Goal: Information Seeking & Learning: Learn about a topic

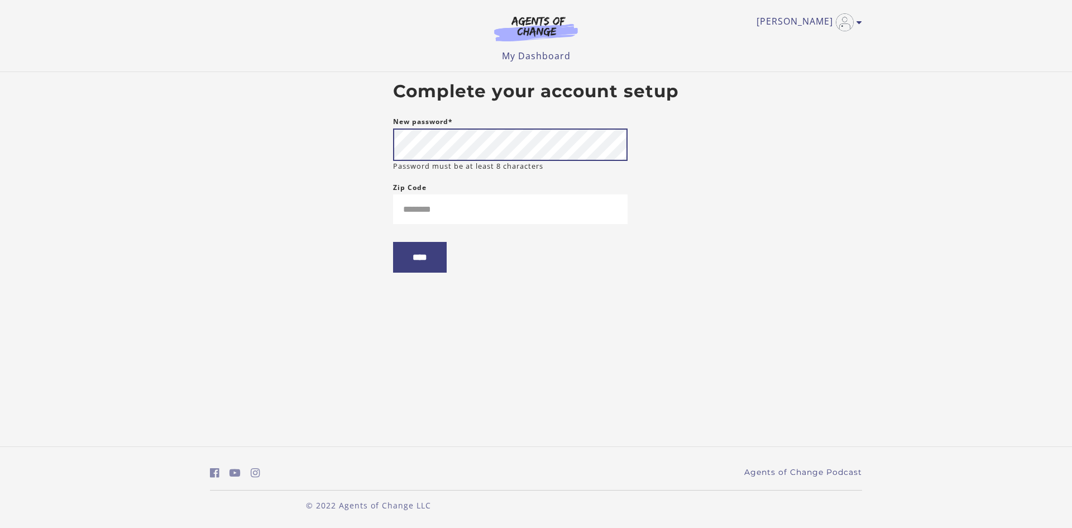
click at [370, 143] on body "Skip to main content [PERSON_NAME] My Account Support Sign Out Toggle menu Menu…" at bounding box center [536, 264] width 1072 height 528
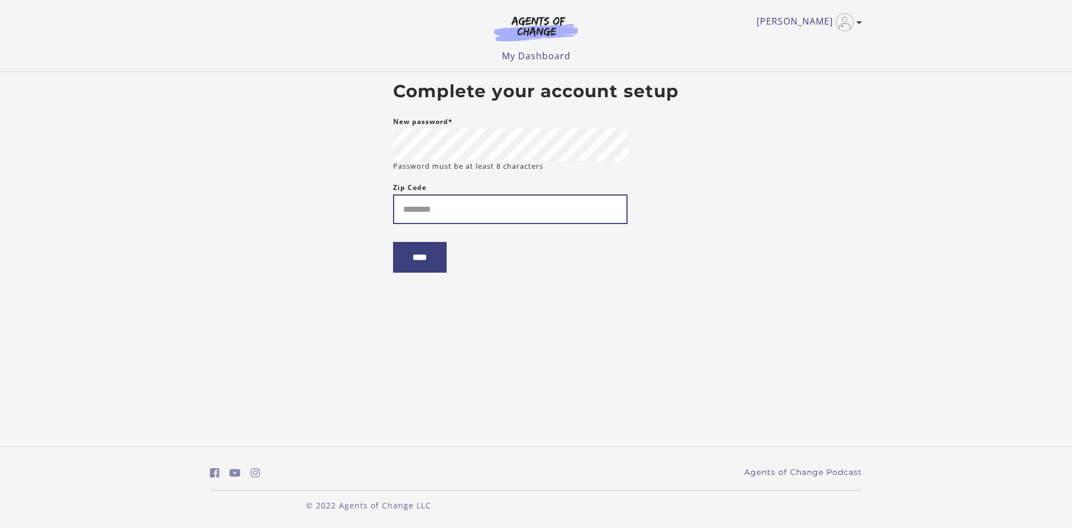
click at [531, 219] on input "Zip Code" at bounding box center [510, 209] width 235 height 30
type input "*****"
click at [430, 254] on input "****" at bounding box center [420, 257] width 54 height 31
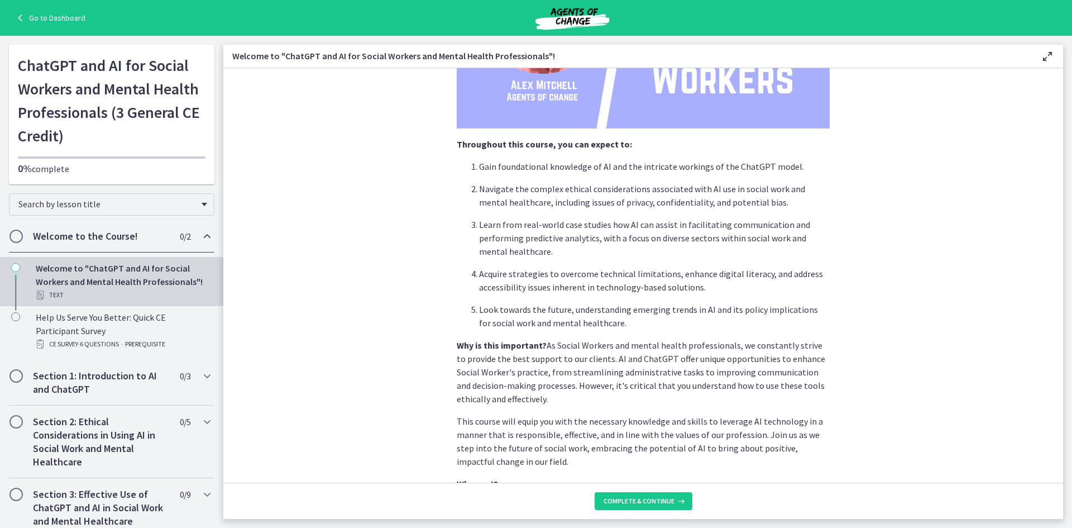
scroll to position [448, 0]
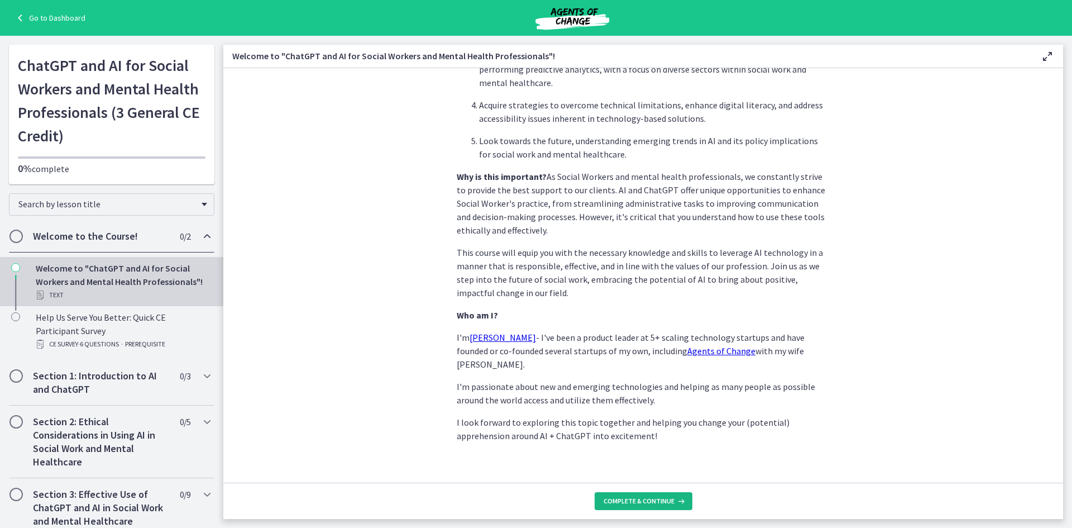
click at [662, 504] on span "Complete & continue" at bounding box center [639, 501] width 71 height 9
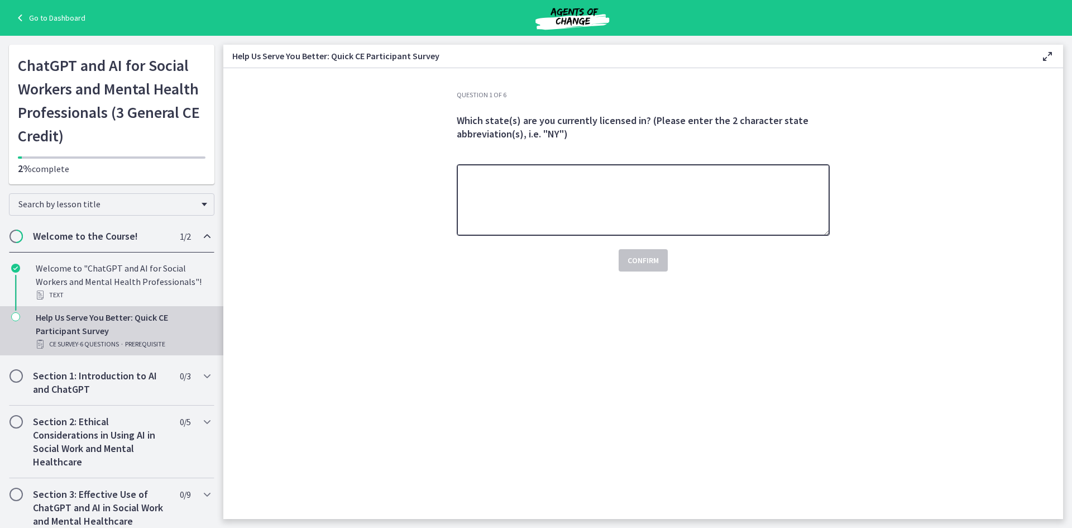
click at [561, 172] on textarea at bounding box center [643, 199] width 373 height 71
type textarea "******"
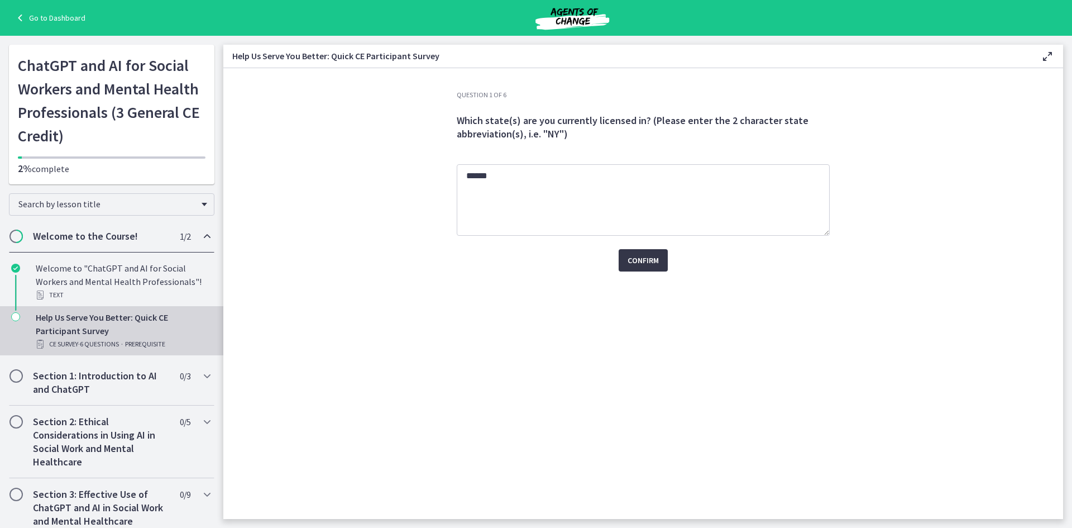
click at [648, 257] on span "Confirm" at bounding box center [643, 260] width 31 height 13
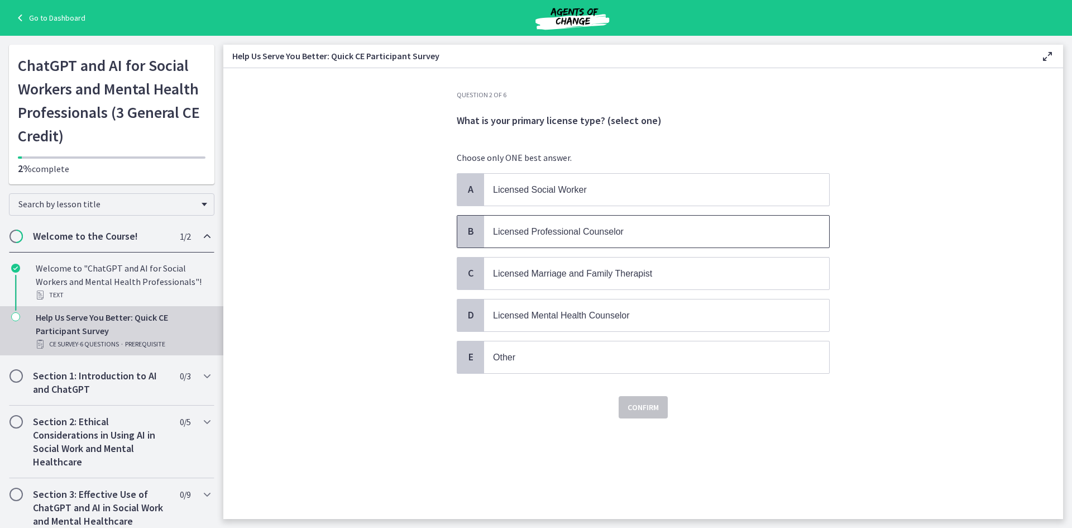
click at [573, 223] on span "Licensed Professional Counselor" at bounding box center [656, 232] width 345 height 32
click at [651, 362] on p "Other" at bounding box center [645, 357] width 305 height 14
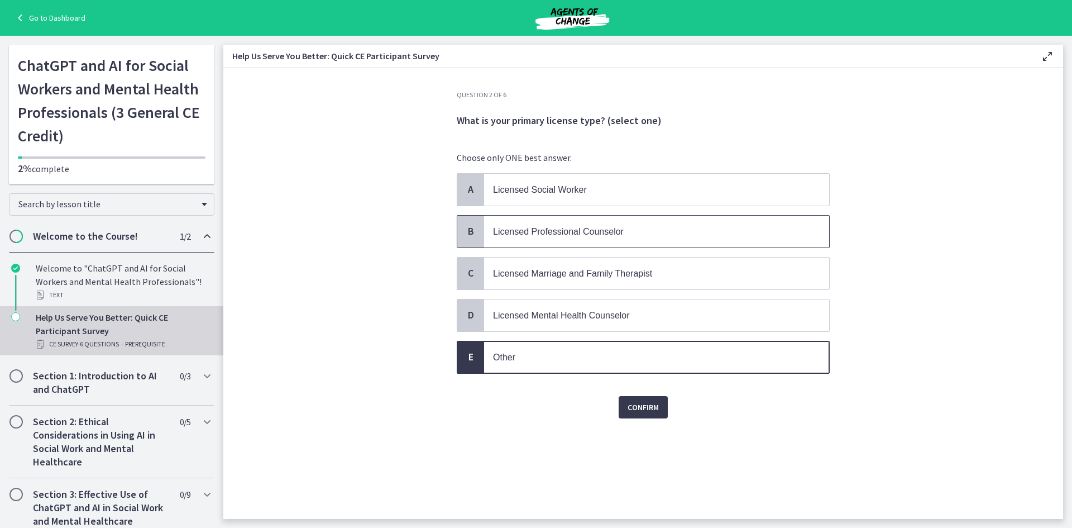
click at [617, 230] on span "Licensed Professional Counselor" at bounding box center [558, 231] width 131 height 9
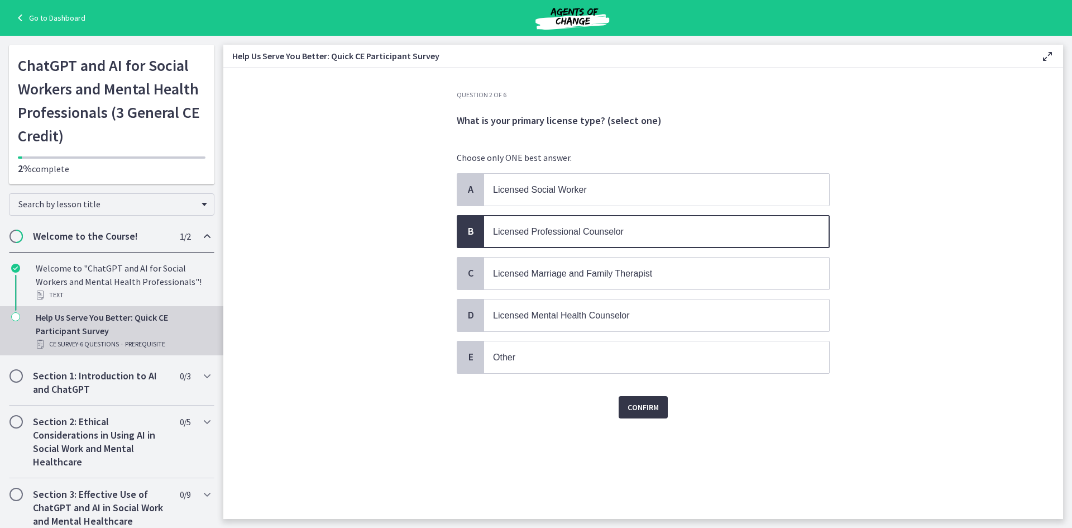
click at [649, 409] on span "Confirm" at bounding box center [643, 406] width 31 height 13
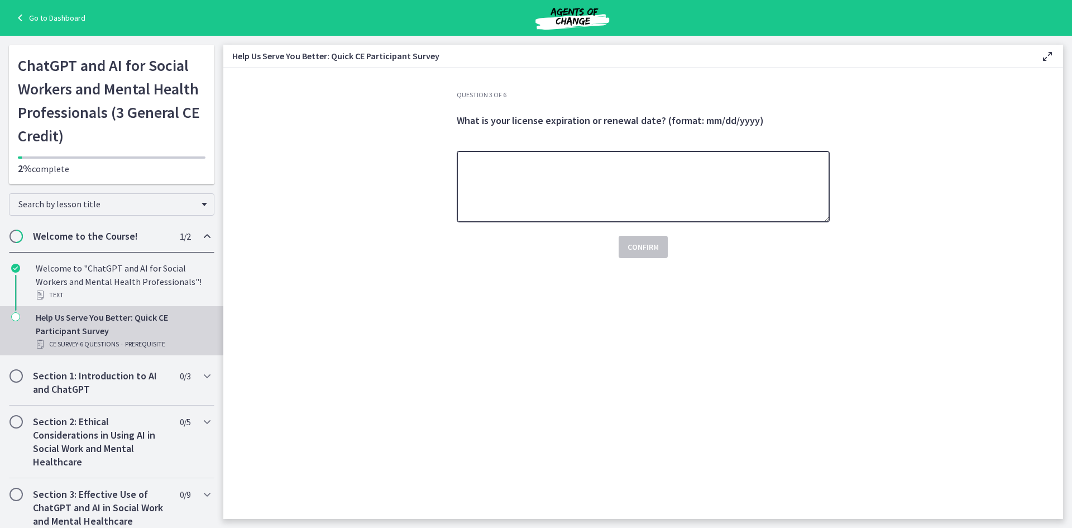
click at [499, 176] on textarea at bounding box center [643, 186] width 373 height 71
type textarea "**********"
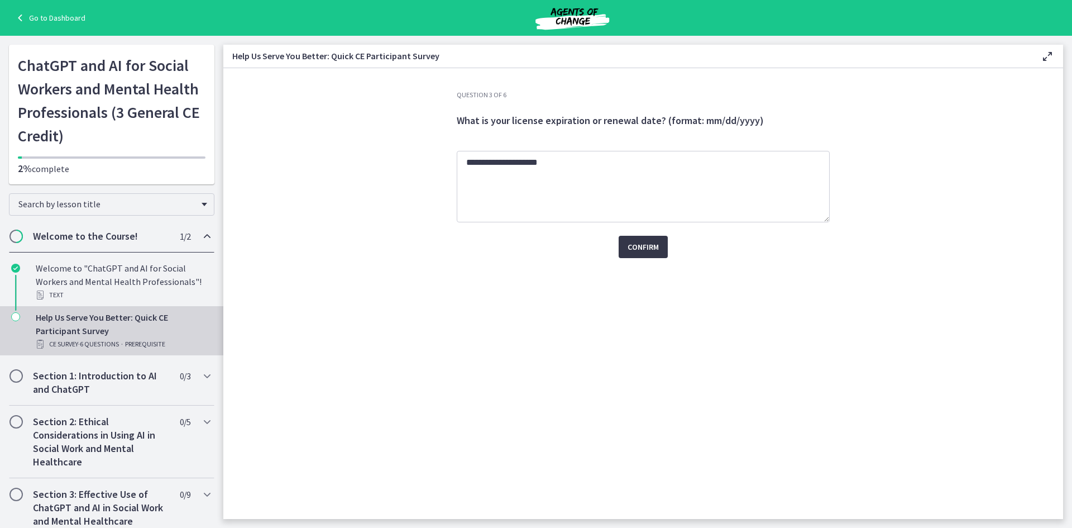
click at [629, 248] on span "Confirm" at bounding box center [643, 246] width 31 height 13
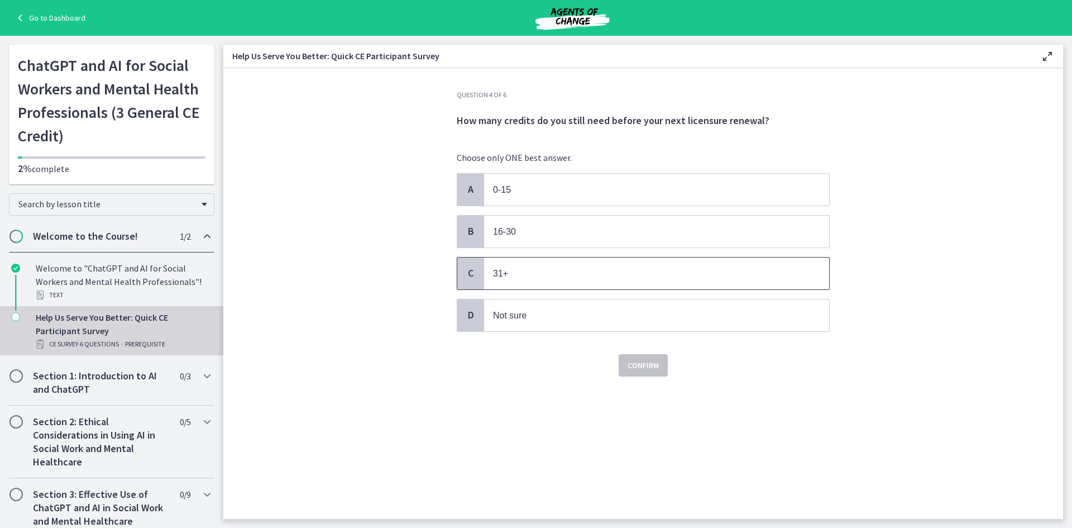
click at [558, 275] on p "31+" at bounding box center [645, 273] width 305 height 14
click at [645, 355] on button "Confirm" at bounding box center [643, 365] width 49 height 22
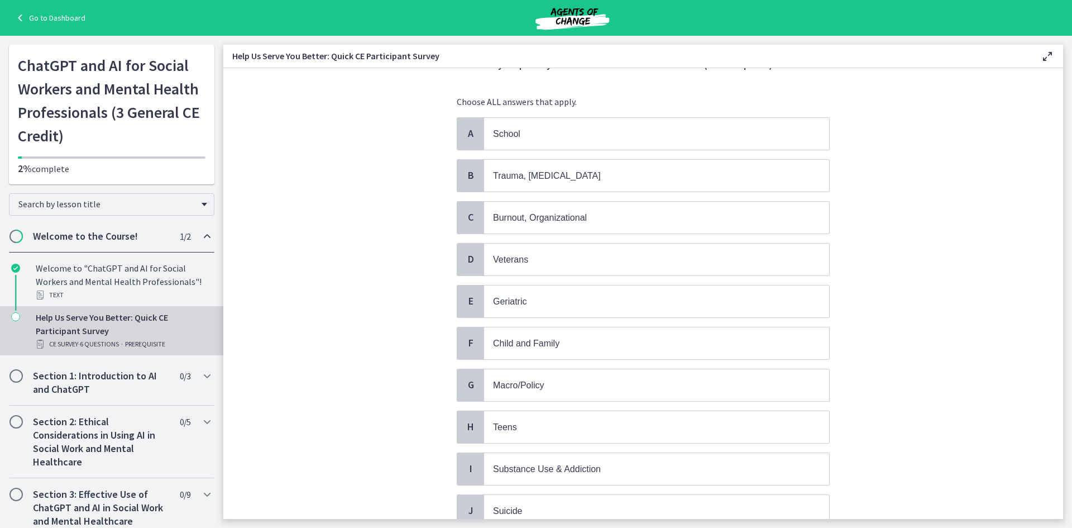
scroll to position [112, 0]
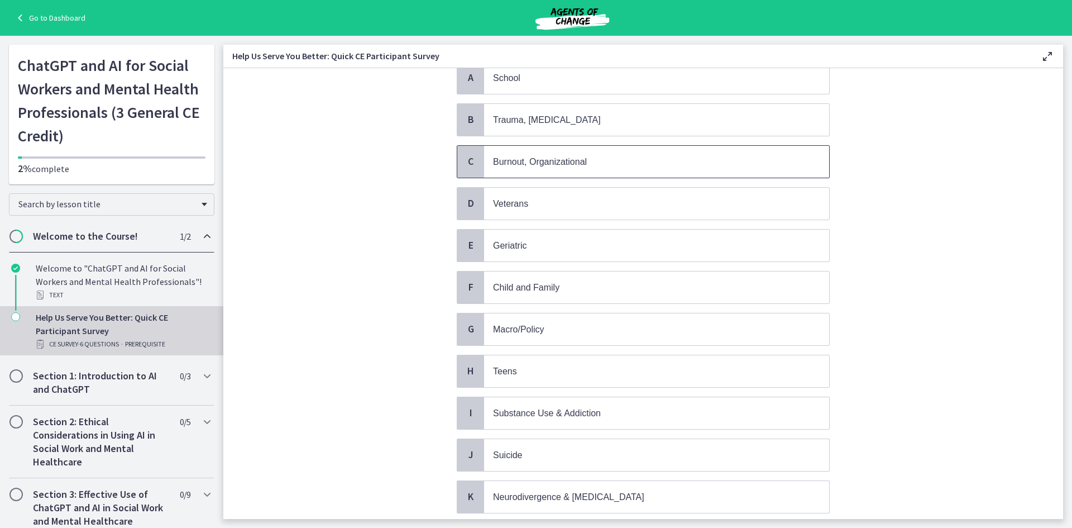
click at [567, 161] on span "Burnout, Organizational" at bounding box center [540, 161] width 94 height 9
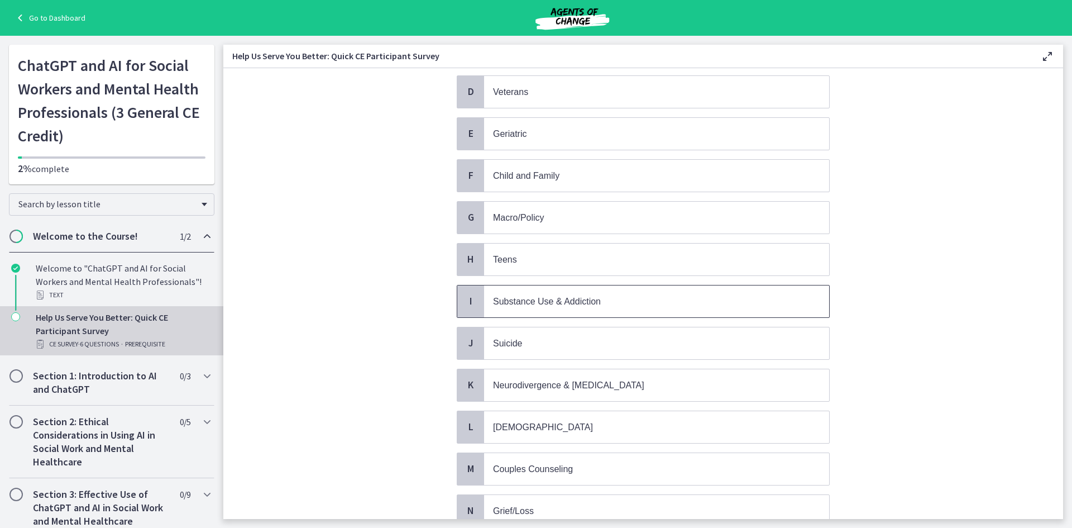
scroll to position [335, 0]
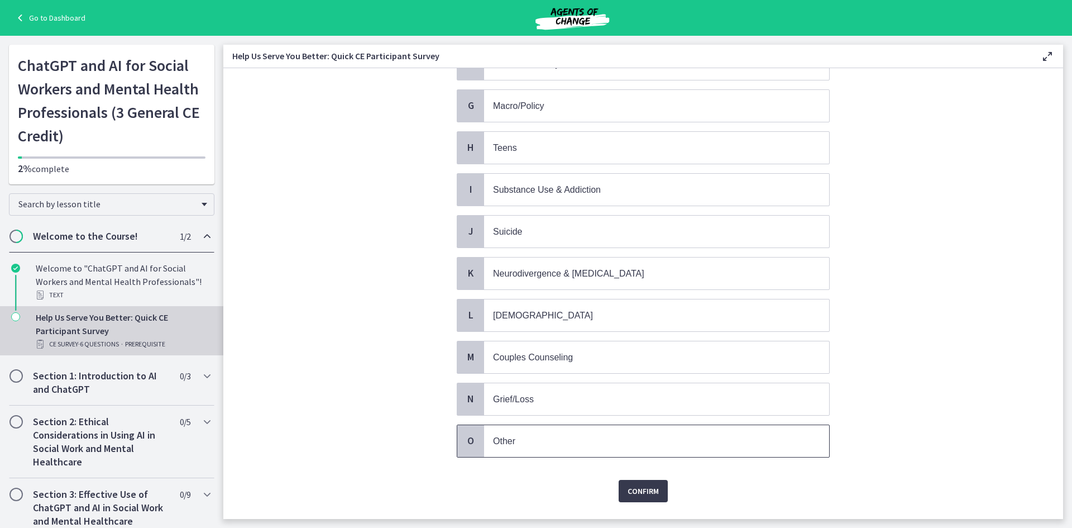
click at [552, 442] on p "Other" at bounding box center [645, 441] width 305 height 14
drag, startPoint x: 643, startPoint y: 490, endPoint x: 654, endPoint y: 491, distance: 11.2
click at [643, 490] on span "Confirm" at bounding box center [643, 490] width 31 height 13
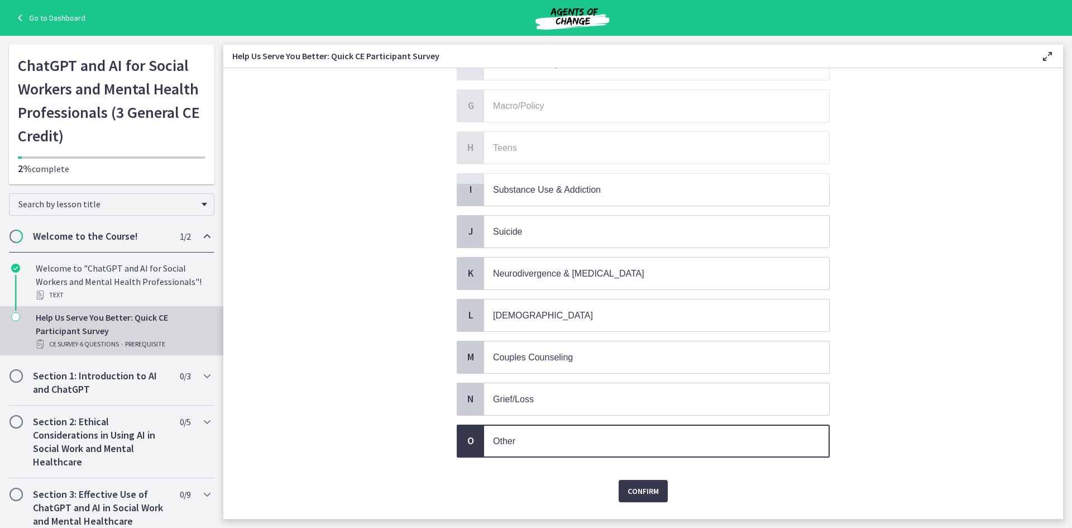
scroll to position [0, 0]
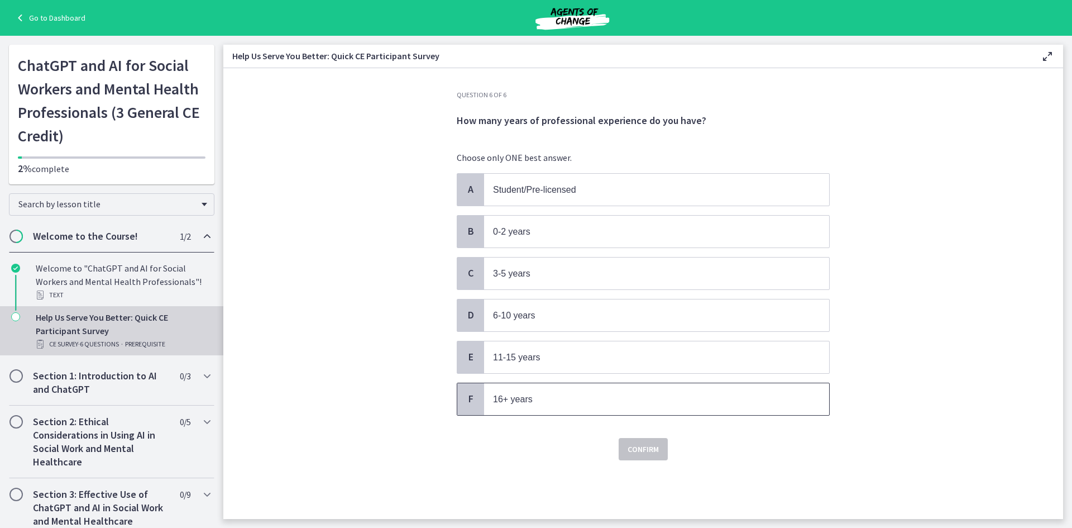
click at [570, 393] on p "16+ years" at bounding box center [645, 399] width 305 height 14
click at [645, 450] on span "Confirm" at bounding box center [643, 448] width 31 height 13
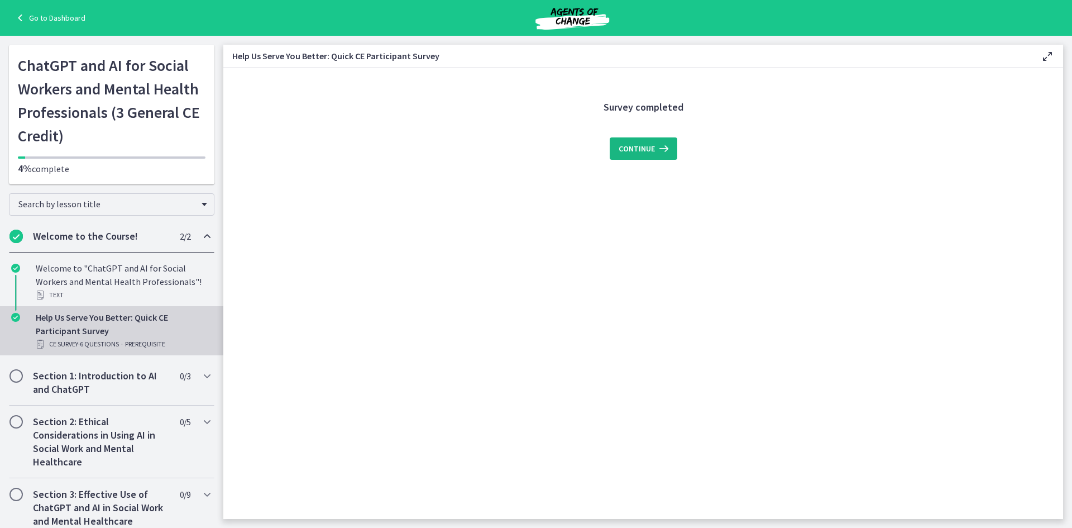
click at [634, 144] on span "Continue" at bounding box center [637, 148] width 36 height 13
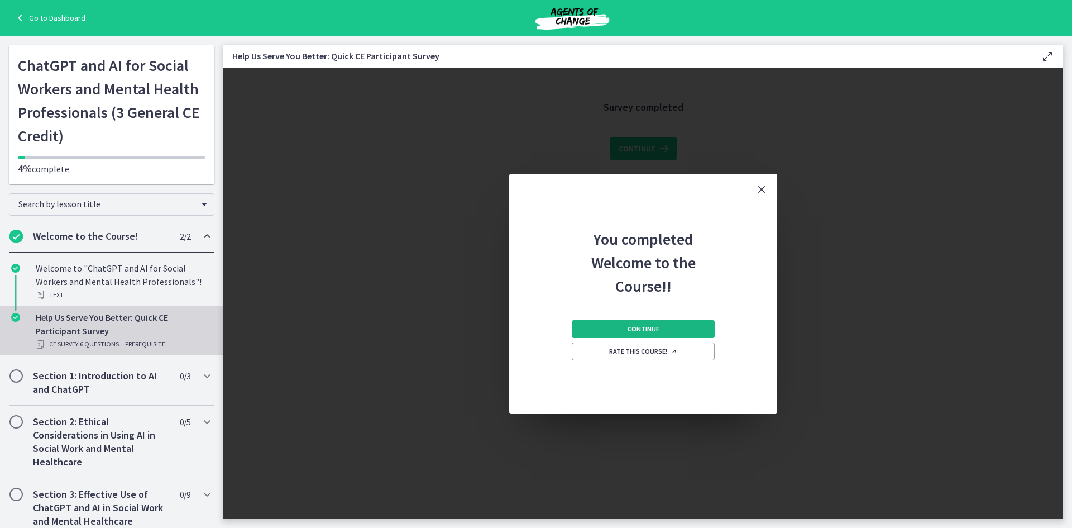
click at [688, 325] on button "Continue" at bounding box center [643, 329] width 143 height 18
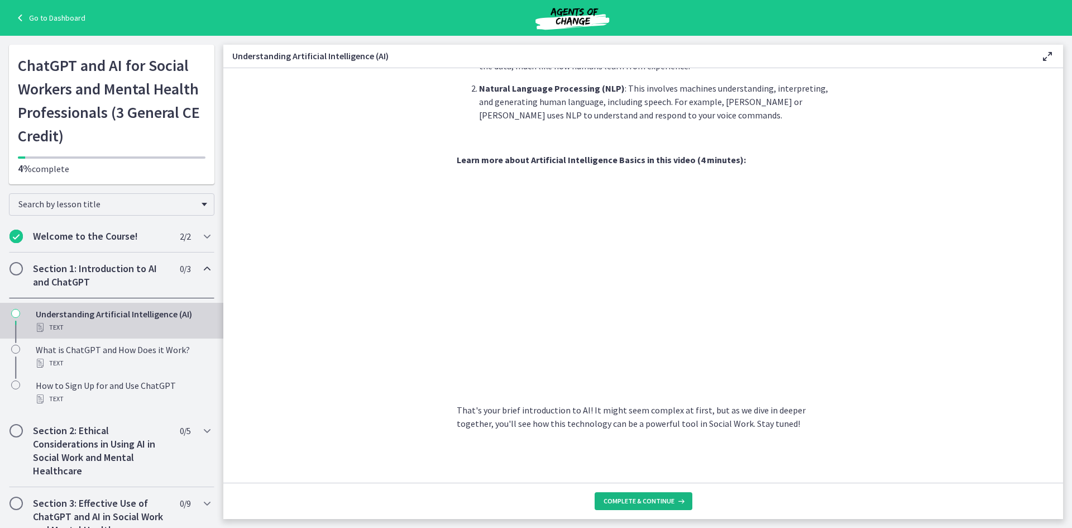
click at [689, 499] on button "Complete & continue" at bounding box center [644, 501] width 98 height 18
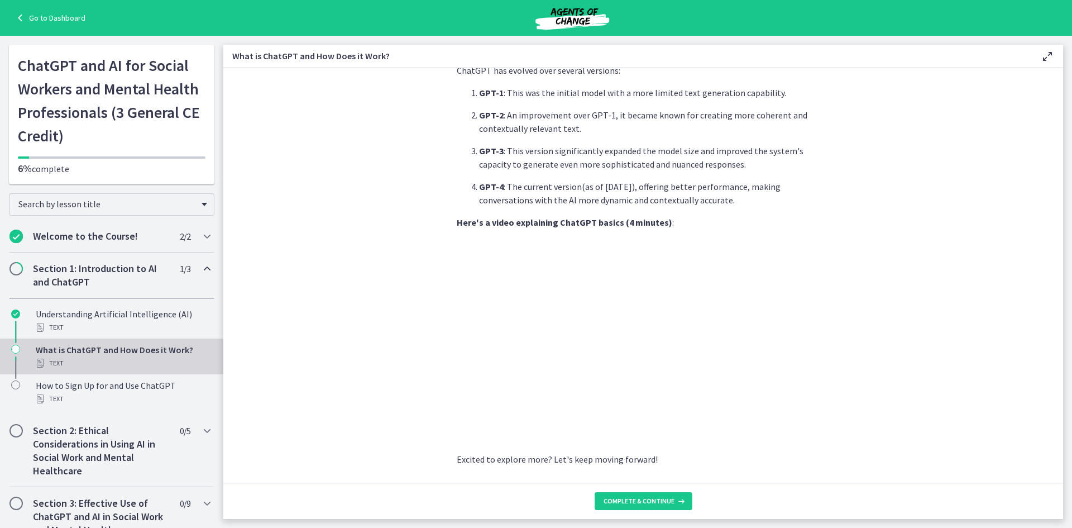
scroll to position [469, 0]
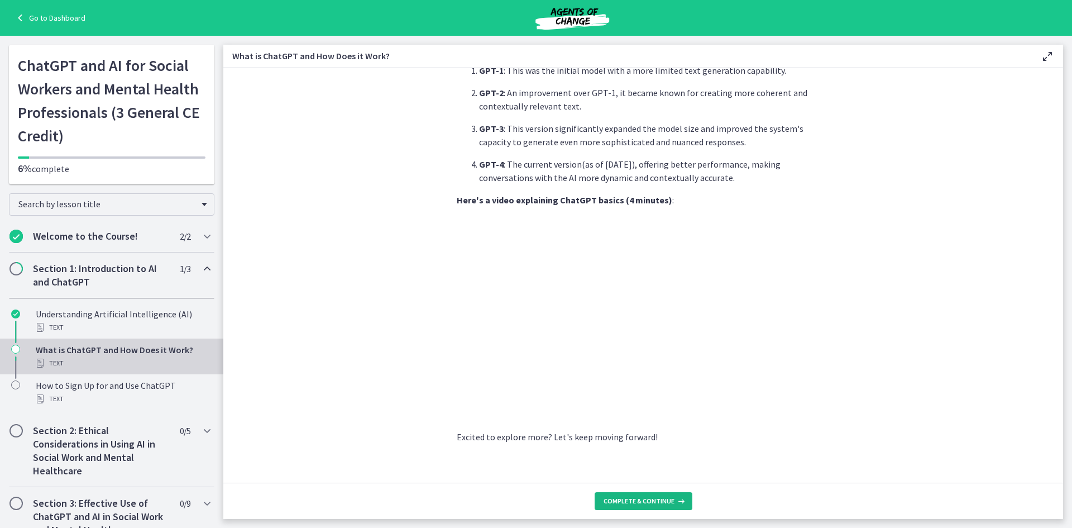
click at [675, 499] on icon at bounding box center [680, 501] width 11 height 9
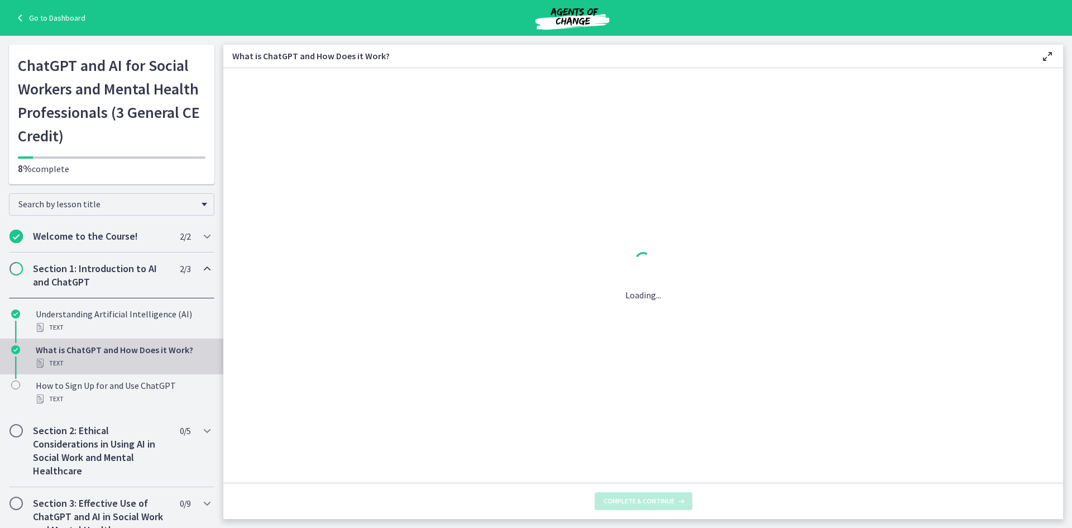
scroll to position [0, 0]
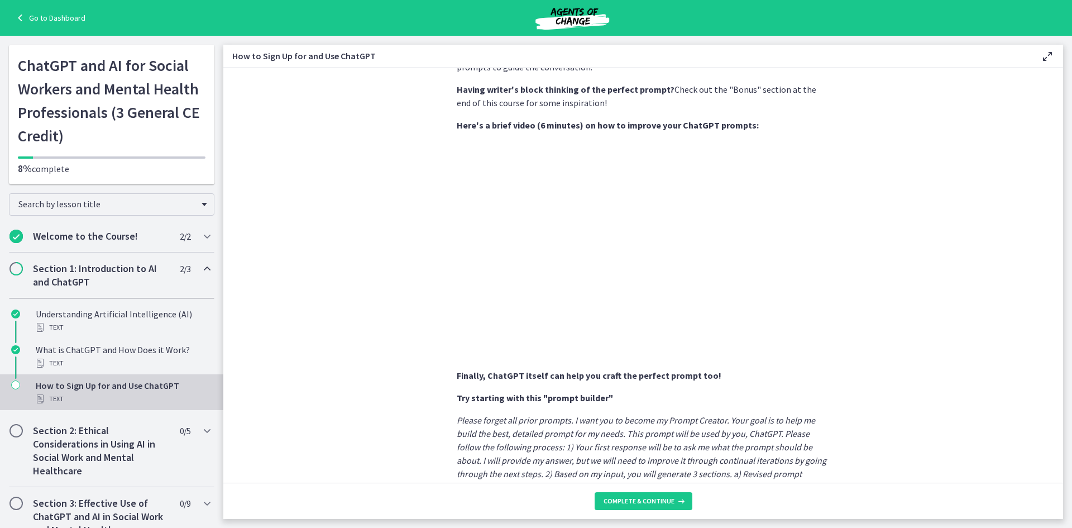
scroll to position [503, 0]
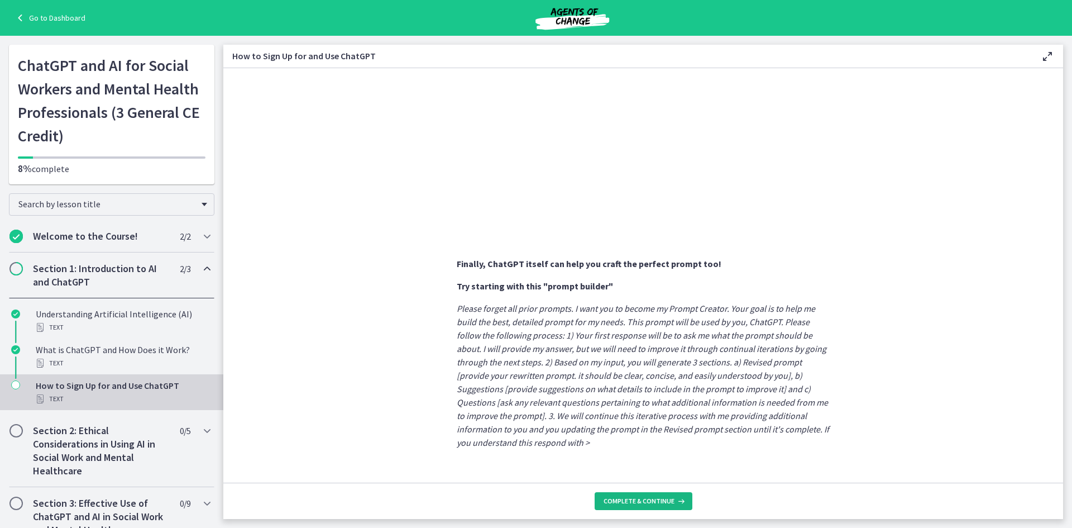
click at [631, 495] on button "Complete & continue" at bounding box center [644, 501] width 98 height 18
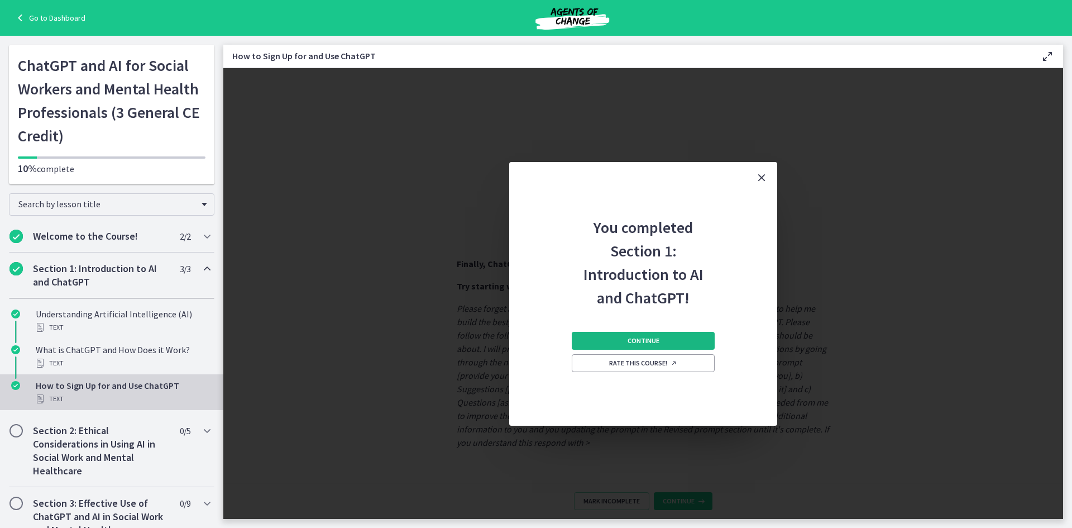
click at [682, 340] on button "Continue" at bounding box center [643, 341] width 143 height 18
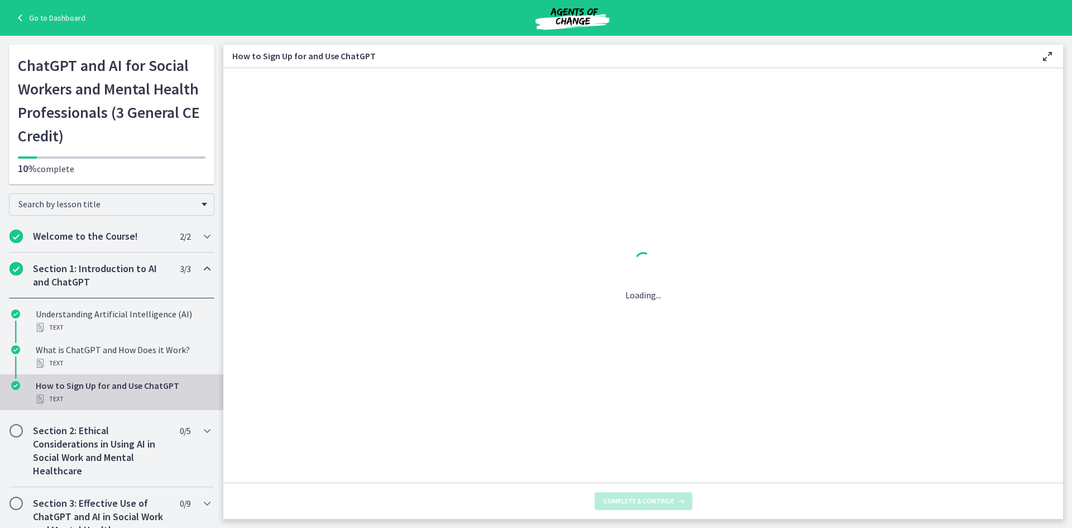
scroll to position [0, 0]
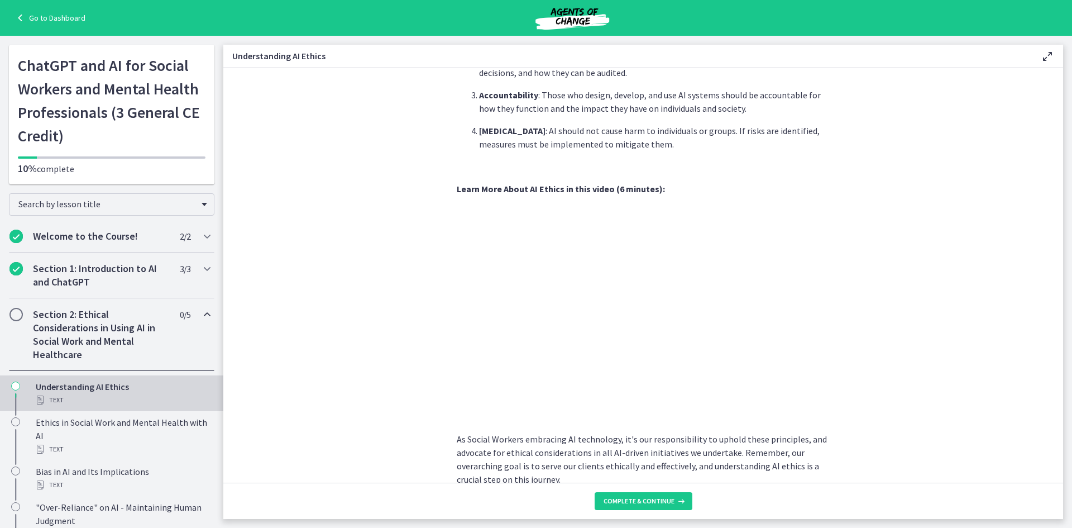
scroll to position [478, 0]
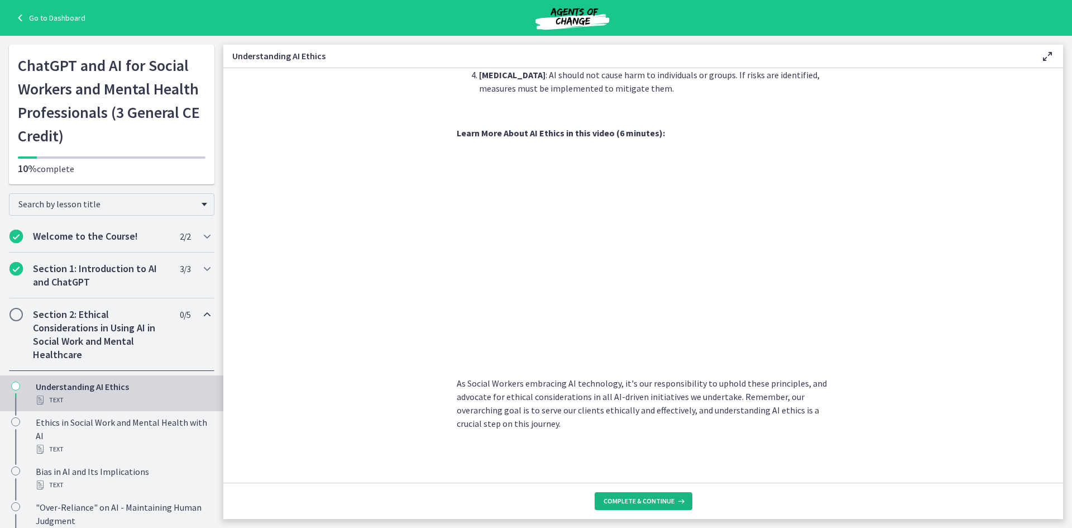
click at [671, 497] on button "Complete & continue" at bounding box center [644, 501] width 98 height 18
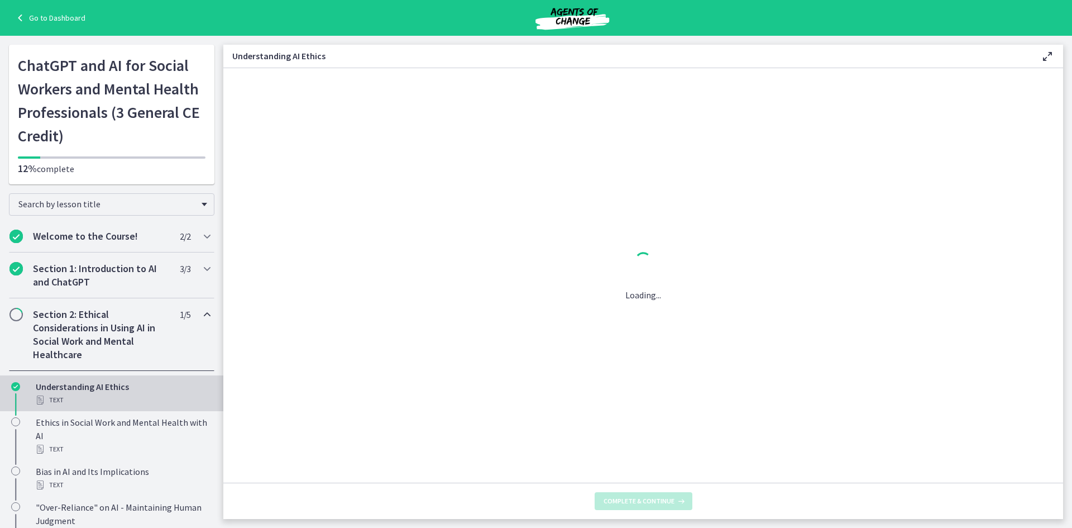
scroll to position [0, 0]
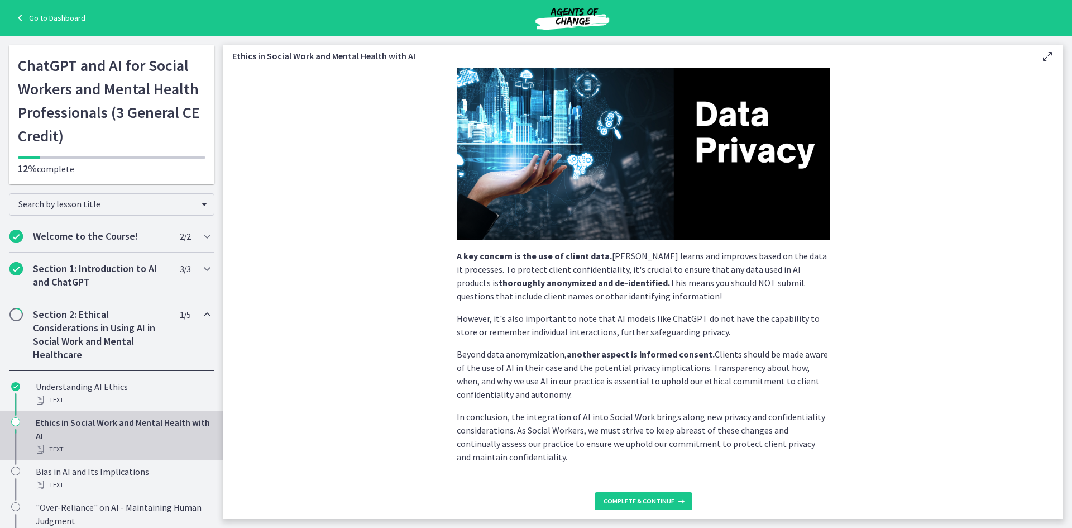
scroll to position [202, 0]
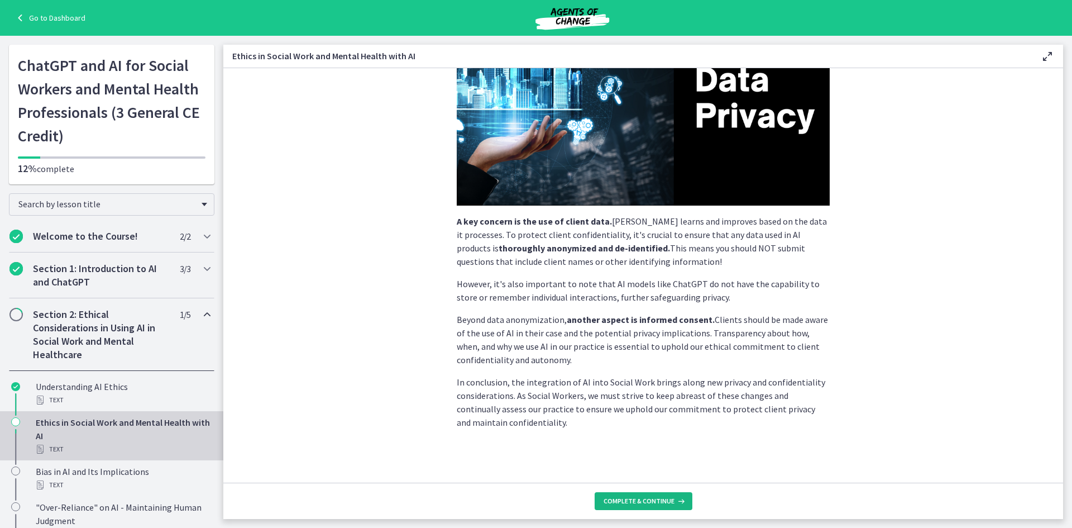
click at [671, 502] on span "Complete & continue" at bounding box center [639, 501] width 71 height 9
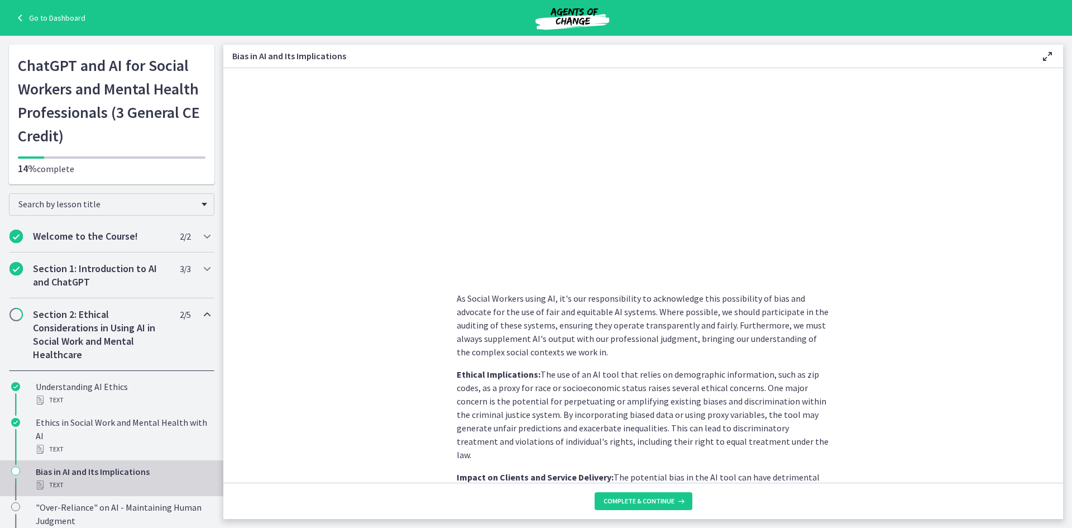
scroll to position [503, 0]
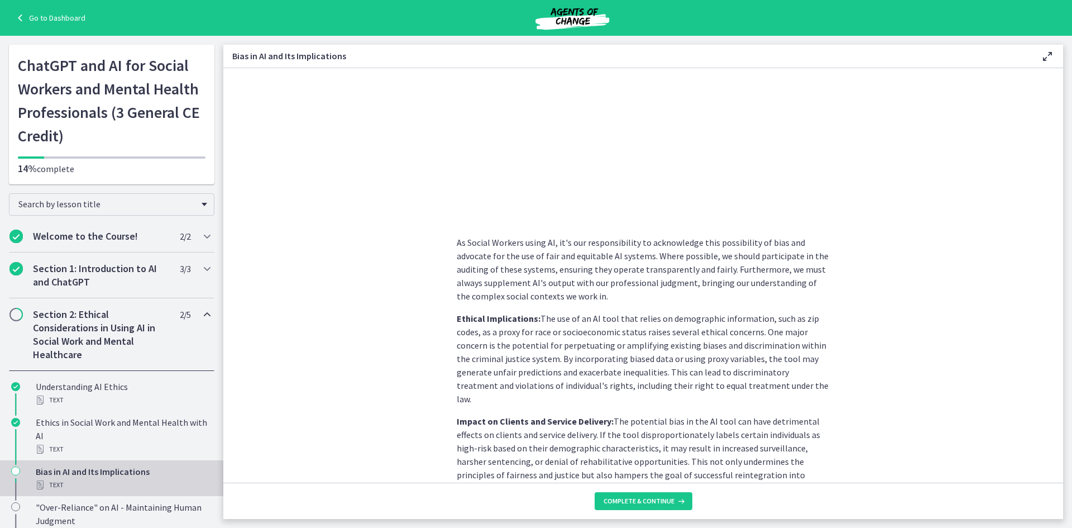
click at [838, 314] on section "AI systems like ChatGPT learn from vast amounts of data. If this data contains …" at bounding box center [643, 275] width 840 height 414
